Goal: Task Accomplishment & Management: Complete application form

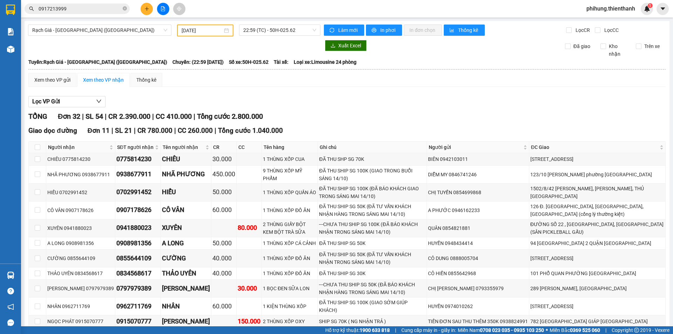
scroll to position [105, 0]
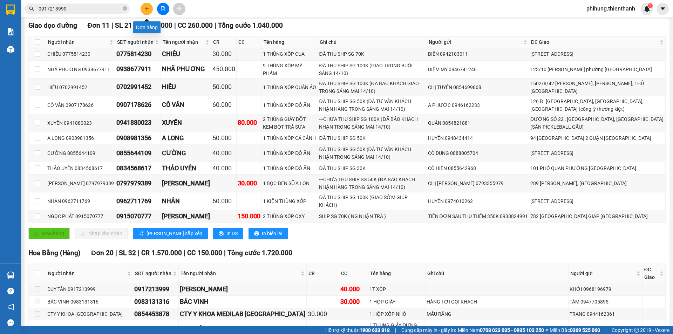
click at [149, 13] on button at bounding box center [146, 9] width 12 height 12
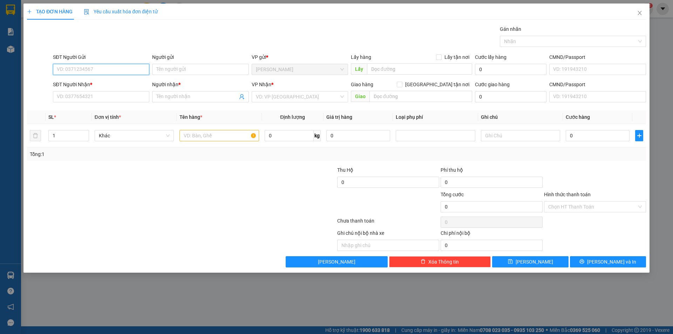
click at [94, 69] on input "SĐT Người Gửi" at bounding box center [101, 69] width 96 height 11
type input "0397539434"
click at [167, 70] on input "Người gửi" at bounding box center [200, 69] width 96 height 11
type input "mecong"
click at [93, 96] on input "SĐT Người Nhận *" at bounding box center [101, 96] width 96 height 11
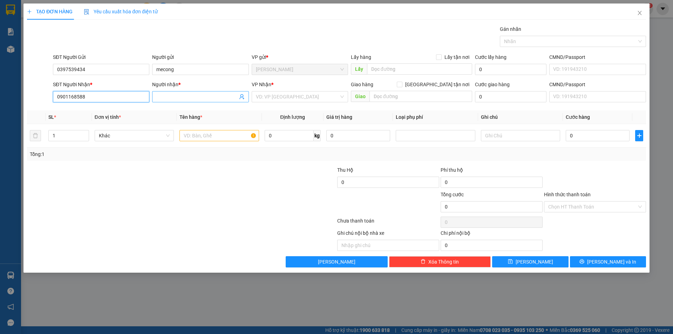
type input "0901168588"
click at [200, 93] on input "Người nhận *" at bounding box center [196, 97] width 81 height 8
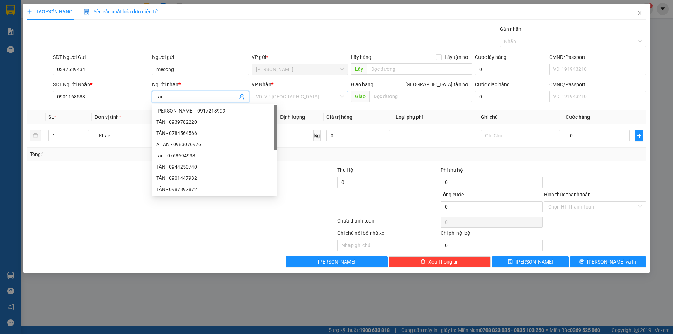
type input "tân"
click at [272, 96] on input "search" at bounding box center [297, 96] width 83 height 11
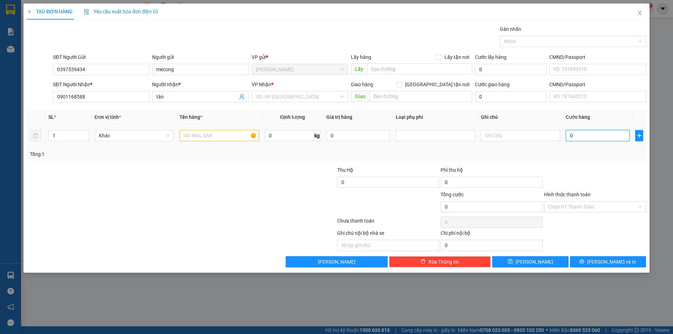
click at [589, 136] on input "0" at bounding box center [597, 135] width 64 height 11
type input "3"
type input "30"
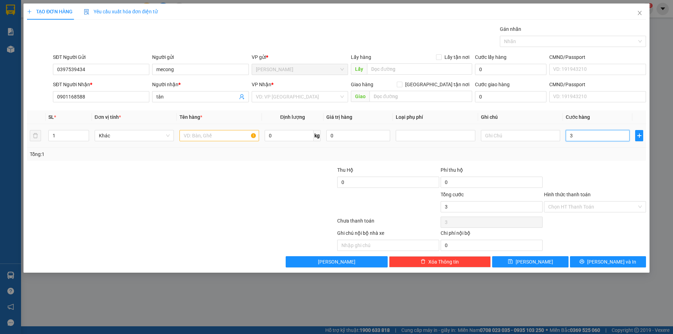
type input "30"
type input "300"
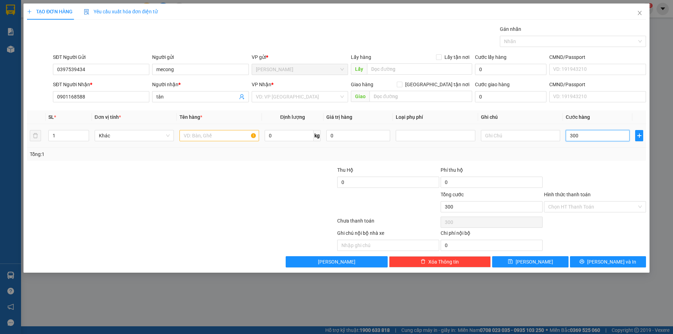
type input "3.000"
type input "30.000"
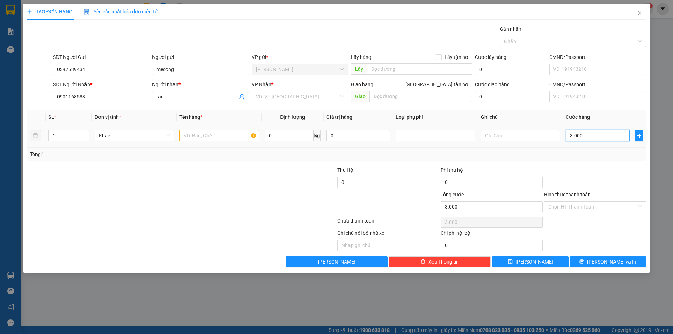
type input "30.000"
click at [592, 177] on div at bounding box center [594, 178] width 103 height 25
click at [454, 181] on input "0" at bounding box center [491, 182] width 102 height 11
click at [590, 179] on div at bounding box center [594, 178] width 103 height 25
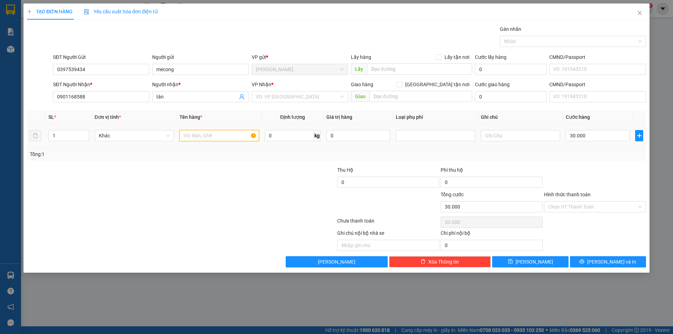
click at [207, 136] on input "text" at bounding box center [218, 135] width 79 height 11
type input "p"
type input "bìa cứng nhỏ"
click at [197, 179] on div at bounding box center [129, 178] width 207 height 25
click at [281, 96] on input "search" at bounding box center [297, 96] width 83 height 11
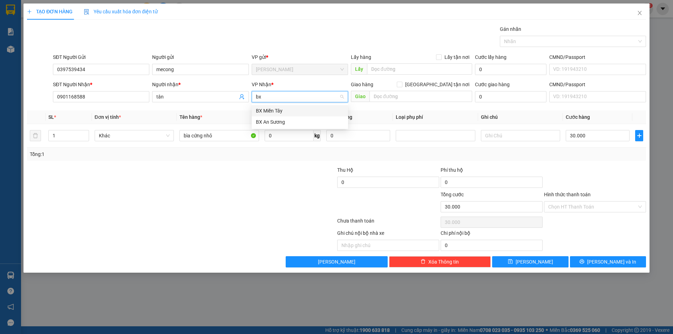
type input "b"
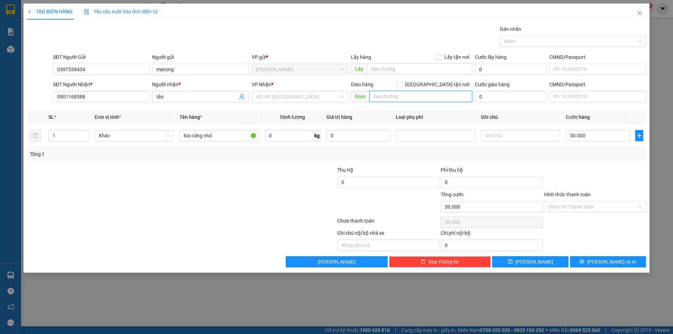
click at [398, 97] on input "text" at bounding box center [420, 96] width 103 height 11
click at [580, 203] on input "Hình thức thanh toán" at bounding box center [592, 206] width 89 height 11
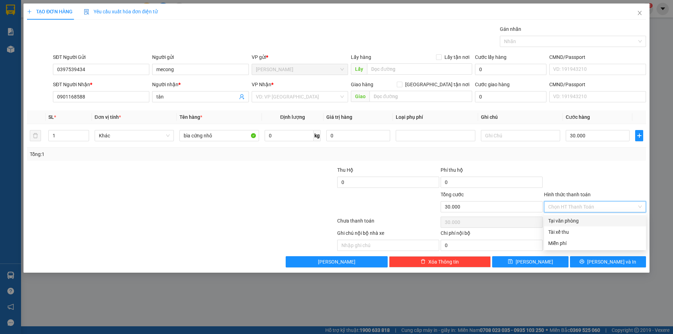
click at [578, 220] on div "Tại văn phòng" at bounding box center [595, 221] width 94 height 8
type input "0"
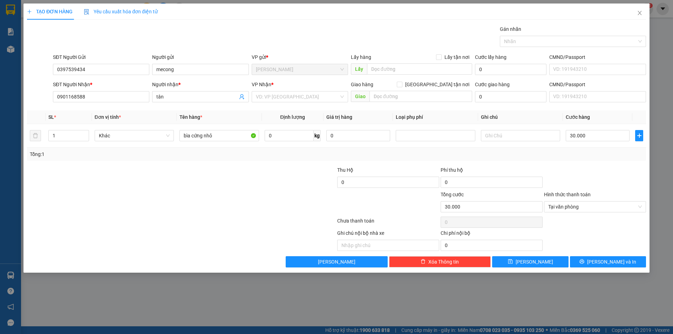
click at [592, 170] on div at bounding box center [594, 178] width 103 height 25
click at [600, 261] on button "[PERSON_NAME] và In" at bounding box center [608, 261] width 76 height 11
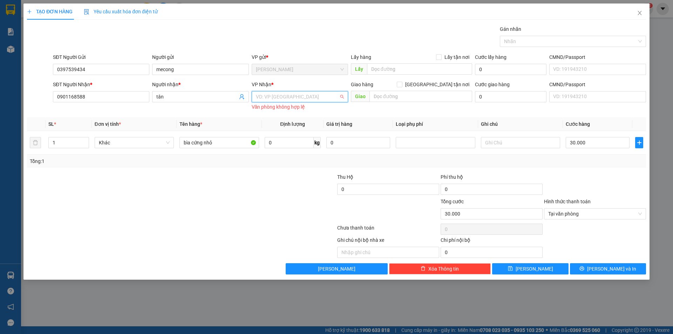
click at [269, 95] on input "search" at bounding box center [297, 96] width 83 height 11
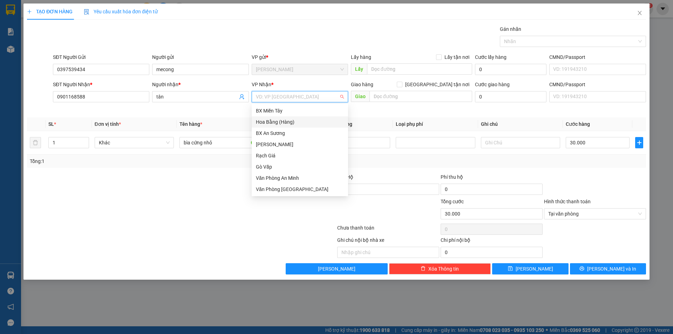
click at [283, 122] on div "Hoa Bằng (Hàng)" at bounding box center [300, 122] width 88 height 8
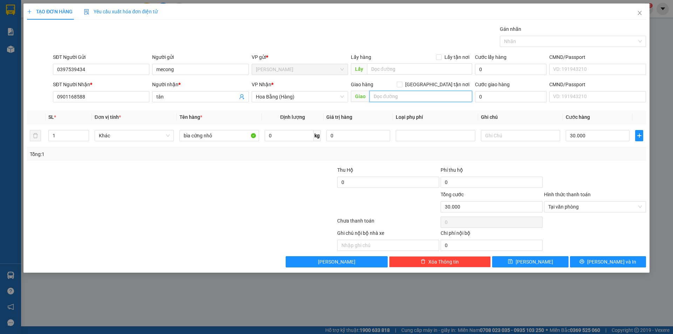
click at [401, 94] on input "text" at bounding box center [420, 96] width 103 height 11
type input "bxmd mới"
click at [584, 260] on icon "printer" at bounding box center [581, 261] width 5 height 5
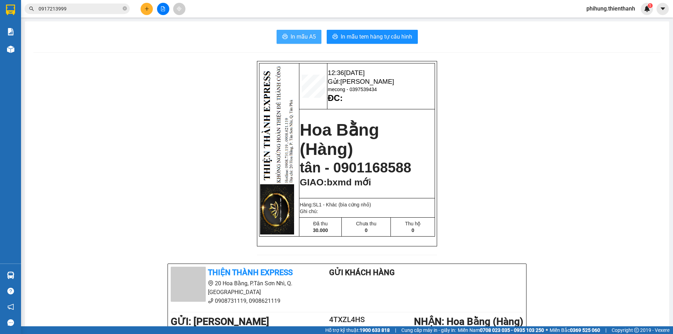
click at [307, 38] on span "In mẫu A5" at bounding box center [302, 36] width 25 height 9
click at [372, 32] on button "In mẫu tem hàng tự cấu hình" at bounding box center [371, 37] width 91 height 14
